Goal: Navigation & Orientation: Understand site structure

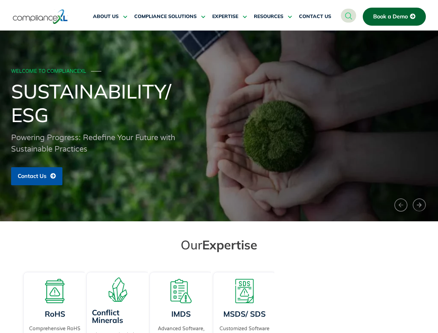
click at [219, 166] on div "WELCOME TO COMPLIANCEXL ─── Sustainability/ ESG Powering Progress: Redefine You…" at bounding box center [219, 126] width 416 height 126
click at [273, 17] on span "RESOURCES" at bounding box center [268, 17] width 29 height 6
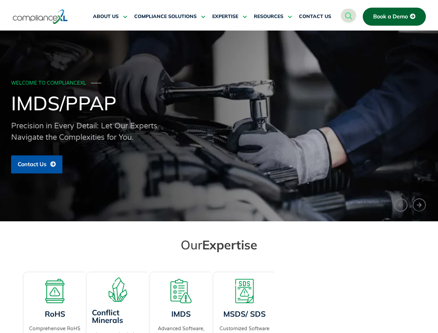
click at [219, 126] on div "WELCOME TO COMPLIANCEXL ─── IMDS/PPAP Precision in Every Detail: Let Our Expert…" at bounding box center [219, 126] width 416 height 102
click at [401, 205] on button "‹" at bounding box center [400, 205] width 13 height 14
